Goal: Transaction & Acquisition: Purchase product/service

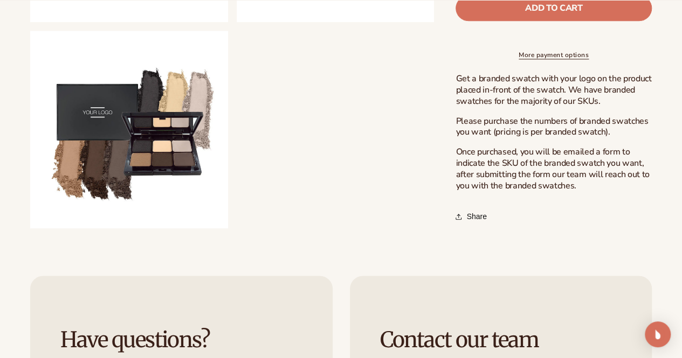
scroll to position [754, 0]
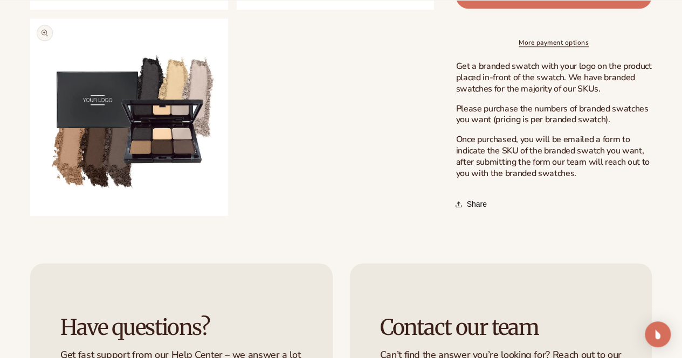
click at [30, 216] on button "Open media 6 in modal" at bounding box center [30, 216] width 0 height 0
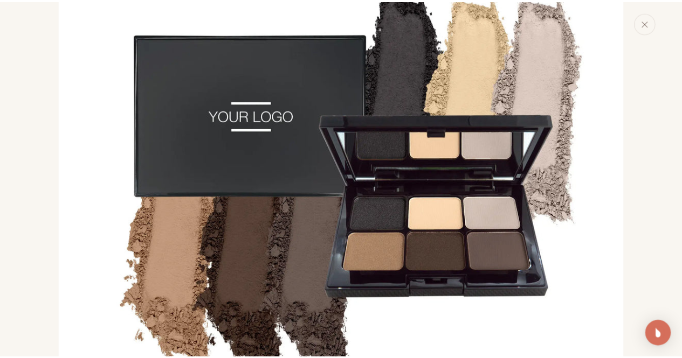
scroll to position [3027, 0]
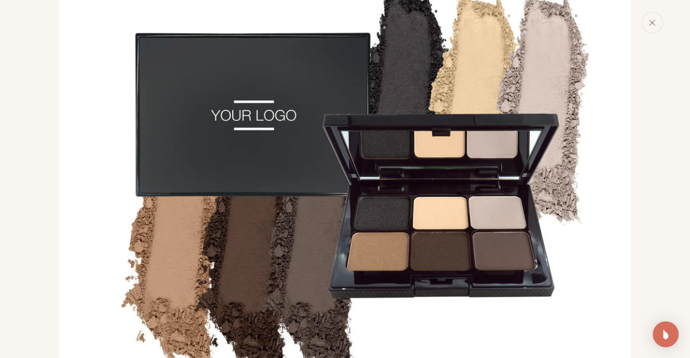
click at [56, 186] on div "Media gallery" at bounding box center [345, 179] width 690 height 358
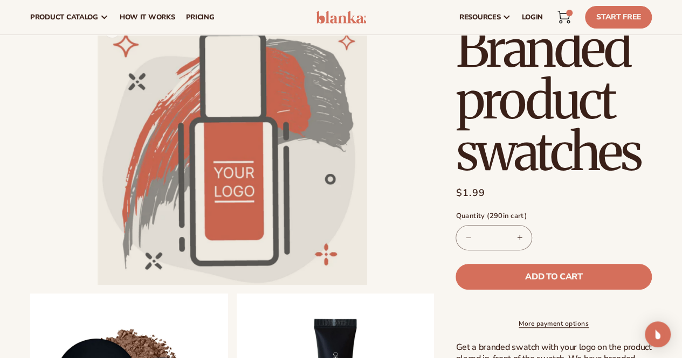
scroll to position [0, 0]
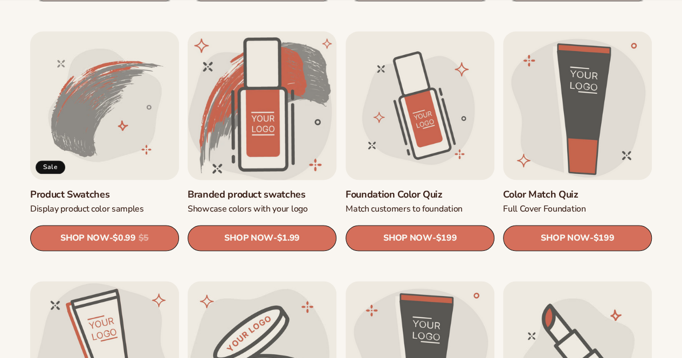
scroll to position [593, 0]
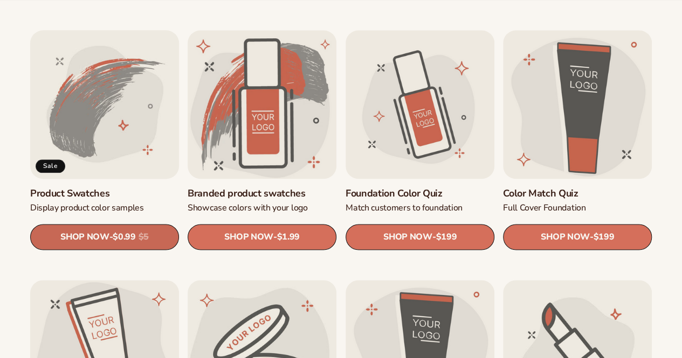
click at [146, 231] on div "Regular price $0.99 Sale price $0.99 Regular price $5 Unit price / per" at bounding box center [131, 237] width 36 height 13
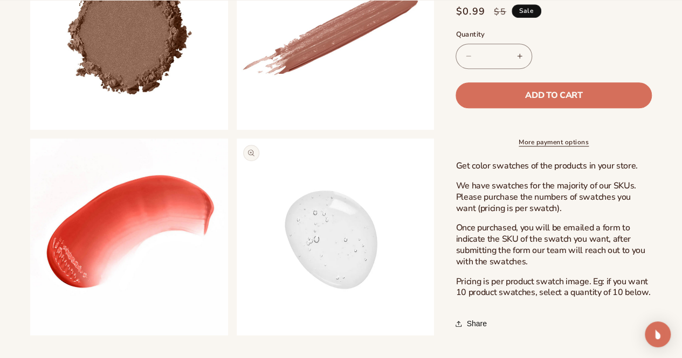
scroll to position [431, 0]
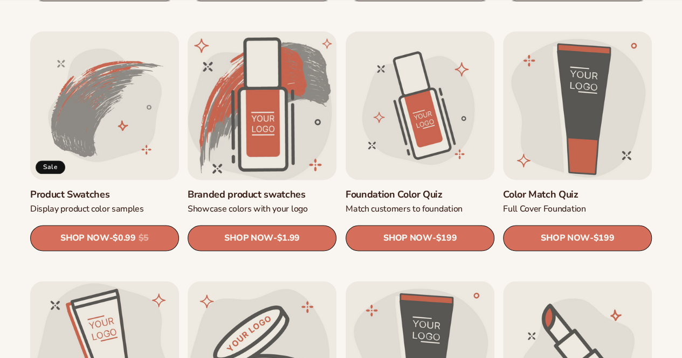
scroll to position [593, 0]
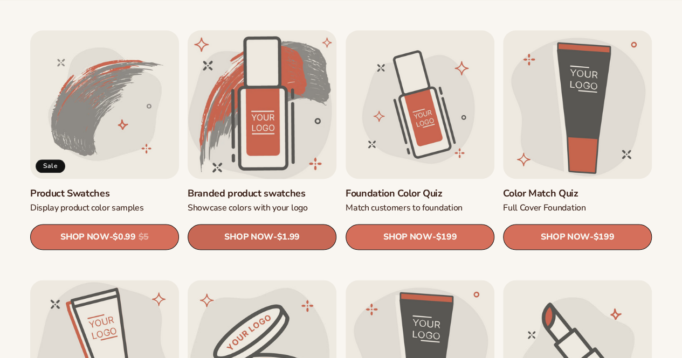
click at [304, 236] on link "SHOP NOW - Regular price $1.99 Sale price $1.99 Regular price Unit price / per" at bounding box center [262, 237] width 149 height 26
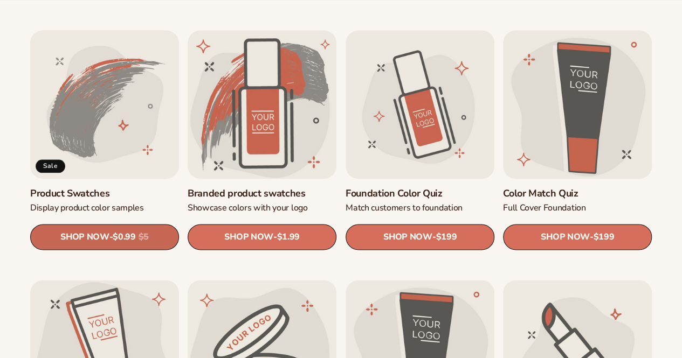
click at [158, 231] on link "SHOP NOW - Regular price $0.99 Sale price $0.99 Regular price $5 Unit price / p…" at bounding box center [104, 237] width 149 height 26
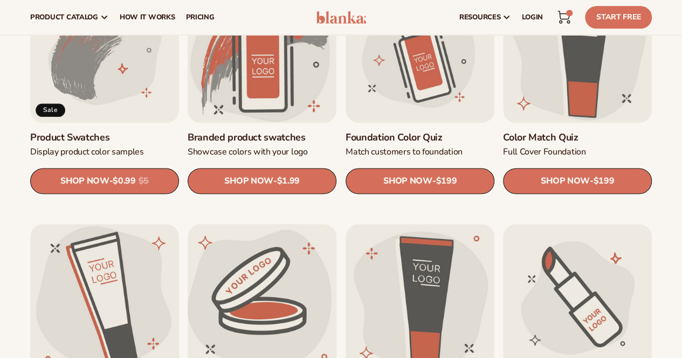
scroll to position [647, 0]
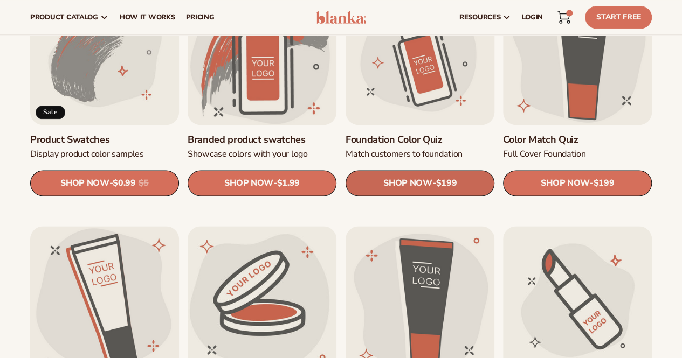
drag, startPoint x: 120, startPoint y: 188, endPoint x: 352, endPoint y: 171, distance: 233.4
click at [120, 189] on div "Regular price $0.99 Sale price $0.99 Regular price $5 Unit price / per" at bounding box center [131, 183] width 36 height 13
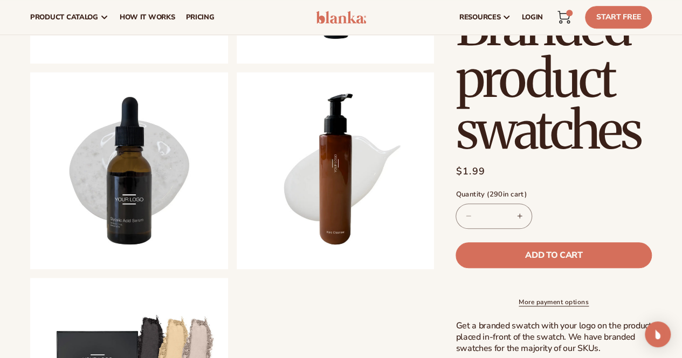
scroll to position [485, 0]
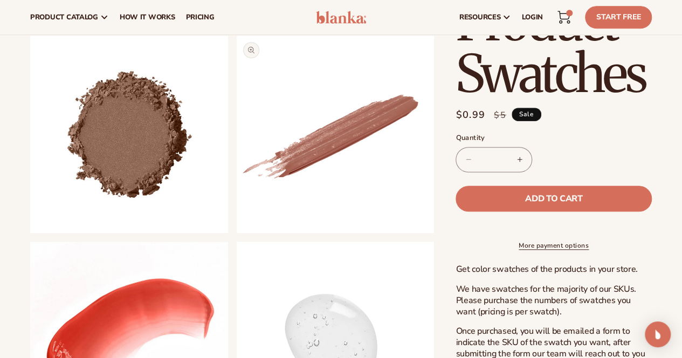
scroll to position [323, 0]
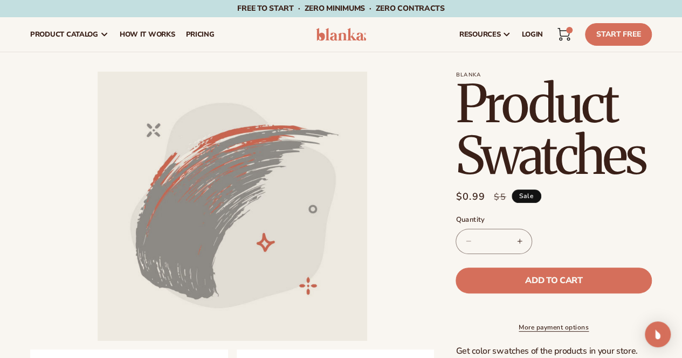
click at [494, 238] on input "*" at bounding box center [493, 241] width 27 height 25
drag, startPoint x: 497, startPoint y: 239, endPoint x: 490, endPoint y: 241, distance: 6.7
click at [490, 241] on input "*" at bounding box center [493, 241] width 27 height 25
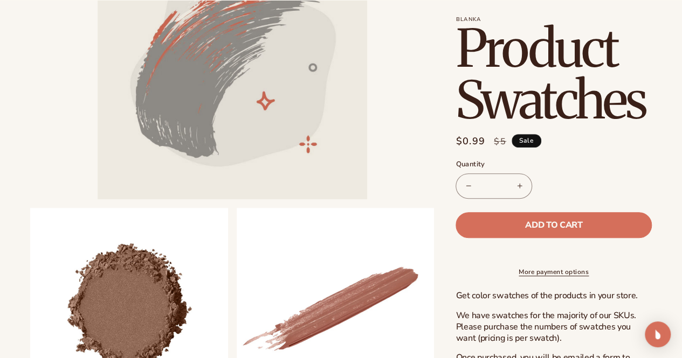
scroll to position [216, 0]
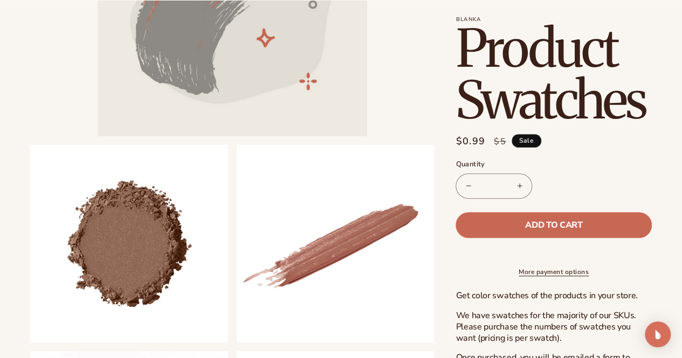
click at [502, 224] on button "Add to cart" at bounding box center [553, 225] width 196 height 26
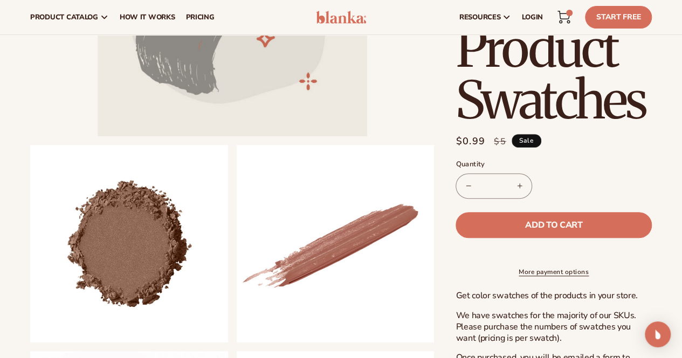
type input "*"
click at [570, 15] on div "580 items" at bounding box center [569, 13] width 6 height 6
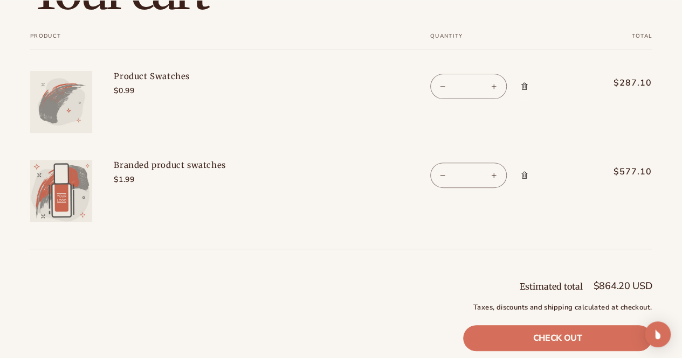
scroll to position [108, 0]
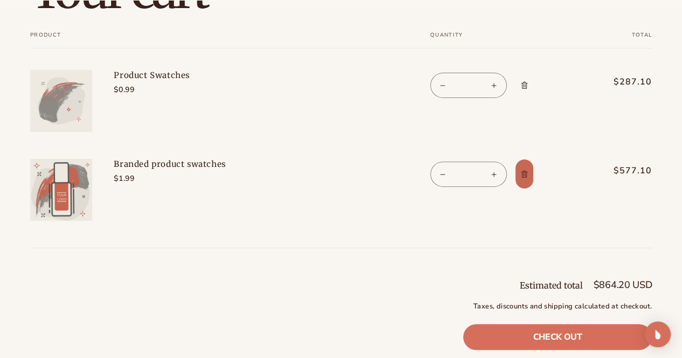
click at [525, 169] on span "Remove Branded product swatches" at bounding box center [523, 174] width 11 height 11
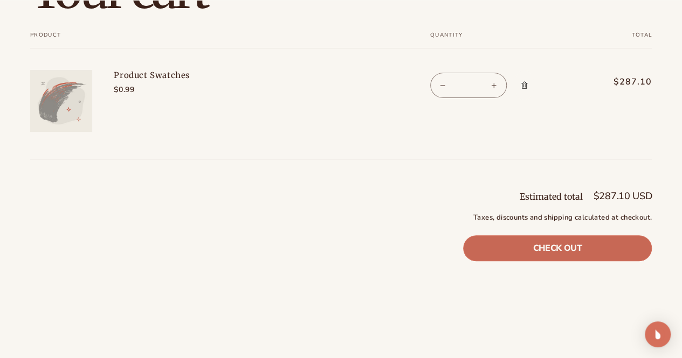
click at [532, 245] on link "Check out" at bounding box center [557, 248] width 189 height 26
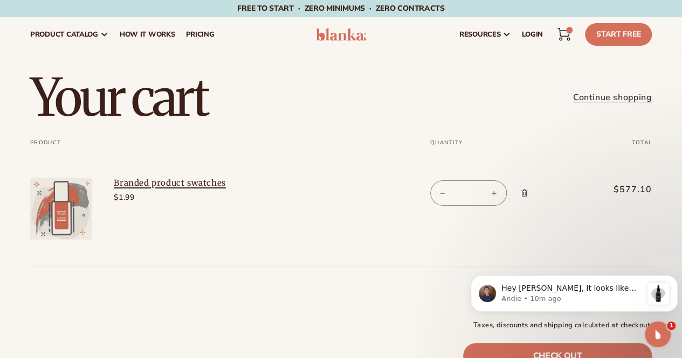
click at [155, 182] on link "Branded product swatches" at bounding box center [195, 183] width 162 height 11
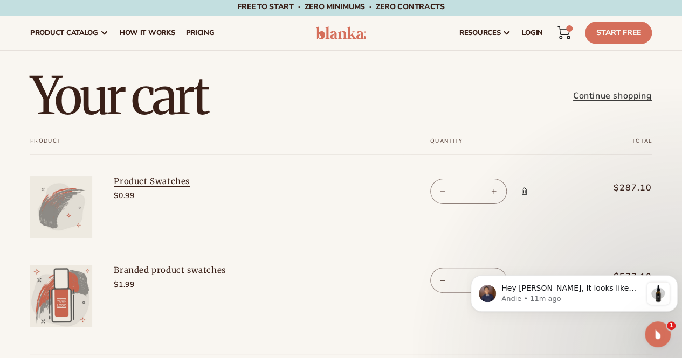
click at [141, 179] on link "Product Swatches" at bounding box center [195, 181] width 162 height 11
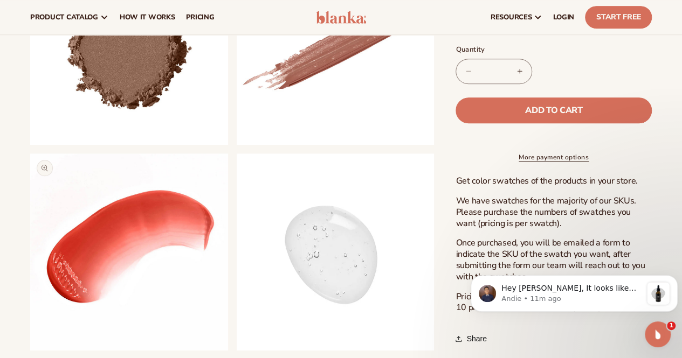
scroll to position [377, 0]
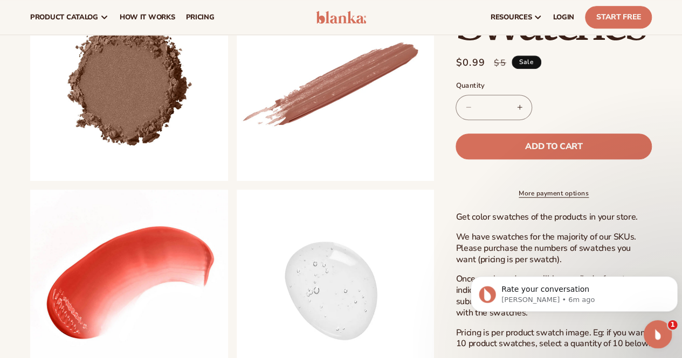
click at [647, 325] on div "Open Intercom Messenger" at bounding box center [656, 333] width 36 height 36
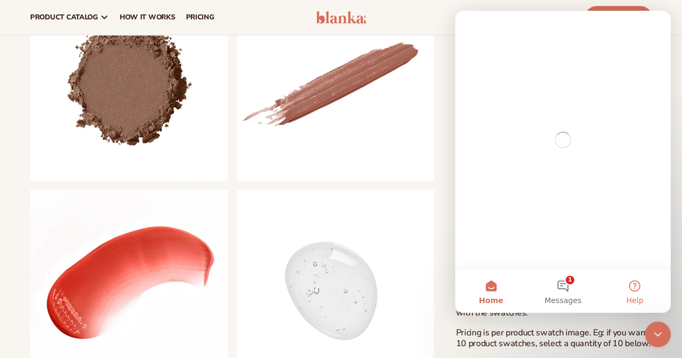
scroll to position [0, 0]
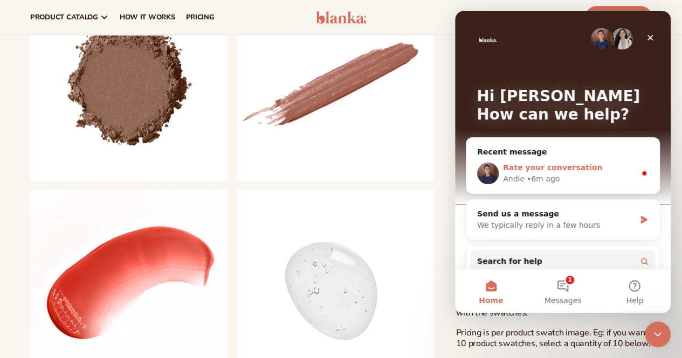
click at [566, 184] on div "Andie • 6m ago" at bounding box center [569, 179] width 133 height 11
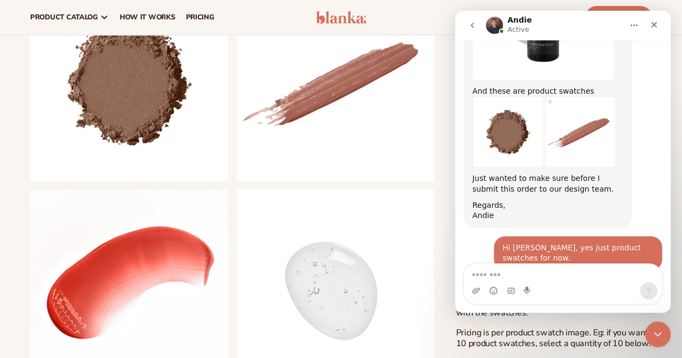
scroll to position [2400, 0]
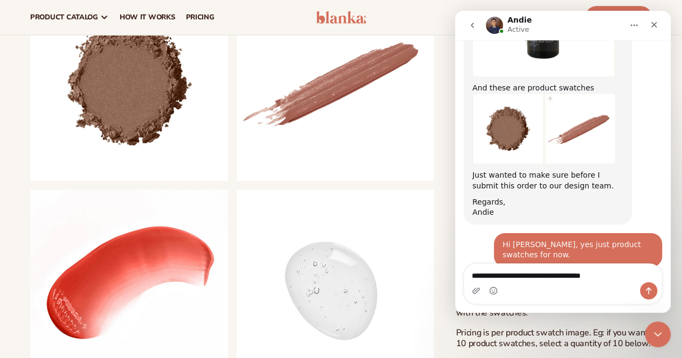
type textarea "**********"
click at [646, 293] on icon "Send a message…" at bounding box center [648, 291] width 9 height 9
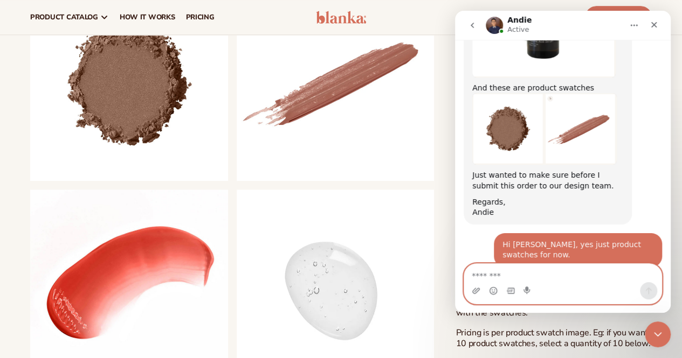
scroll to position [2414, 0]
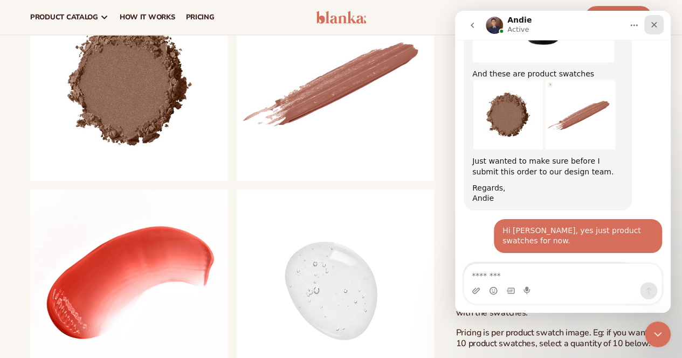
click at [655, 23] on icon "Close" at bounding box center [654, 25] width 6 height 6
